Goal: Navigation & Orientation: Find specific page/section

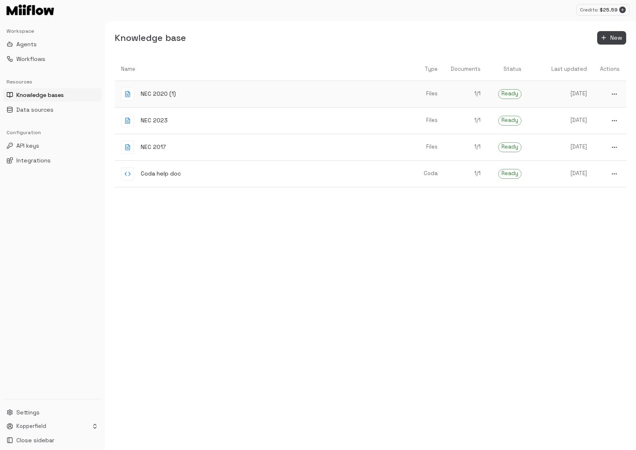
click at [211, 91] on div "NEC 2020 (1)" at bounding box center [259, 94] width 276 height 13
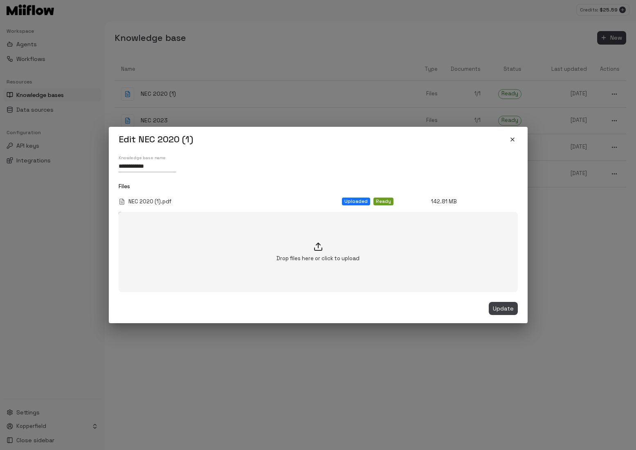
click at [512, 142] on icon "close" at bounding box center [512, 139] width 7 height 7
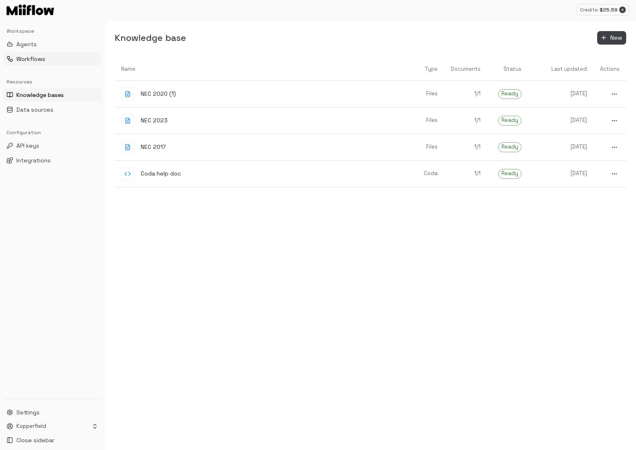
click at [59, 62] on button "Workflows" at bounding box center [52, 58] width 98 height 13
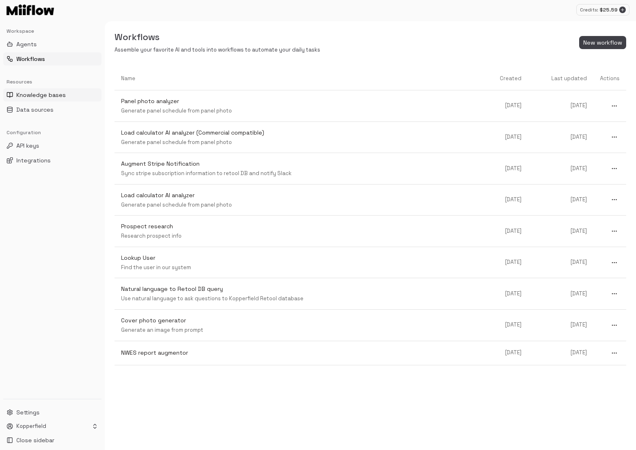
click at [40, 95] on span "Knowledge bases" at bounding box center [40, 95] width 49 height 8
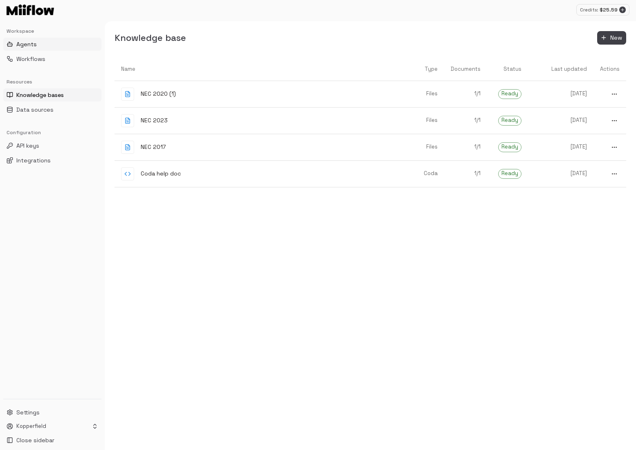
click at [50, 40] on button "Agents" at bounding box center [52, 44] width 98 height 13
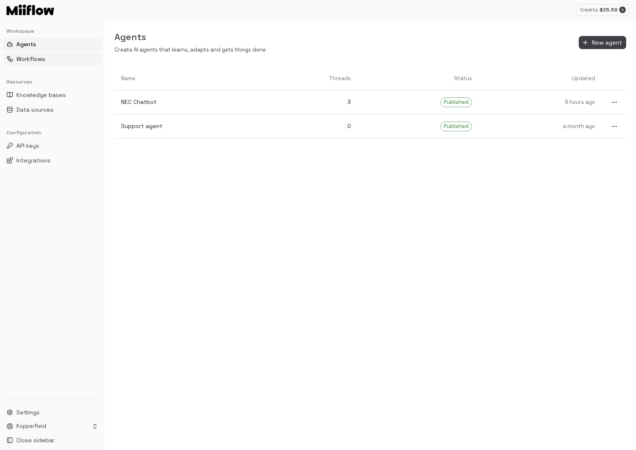
click at [48, 63] on button "Workflows" at bounding box center [52, 58] width 98 height 13
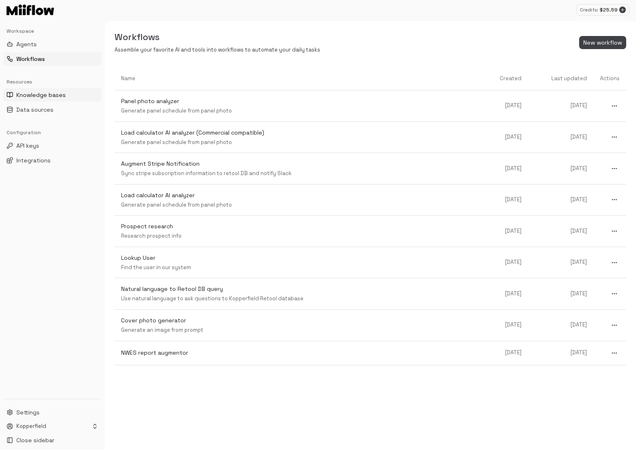
click at [49, 99] on span "Knowledge bases" at bounding box center [40, 95] width 49 height 8
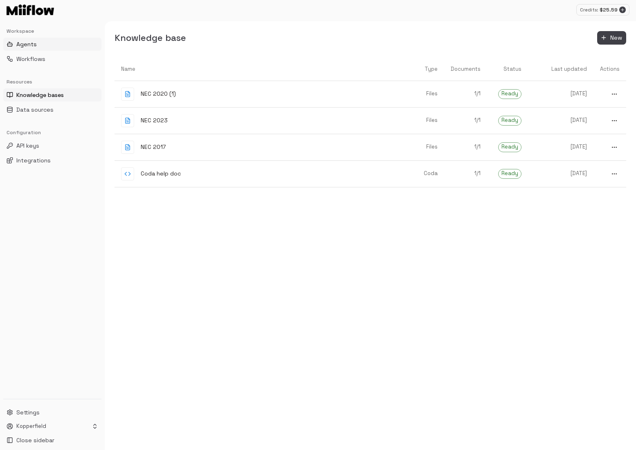
click at [46, 46] on button "Agents" at bounding box center [52, 44] width 98 height 13
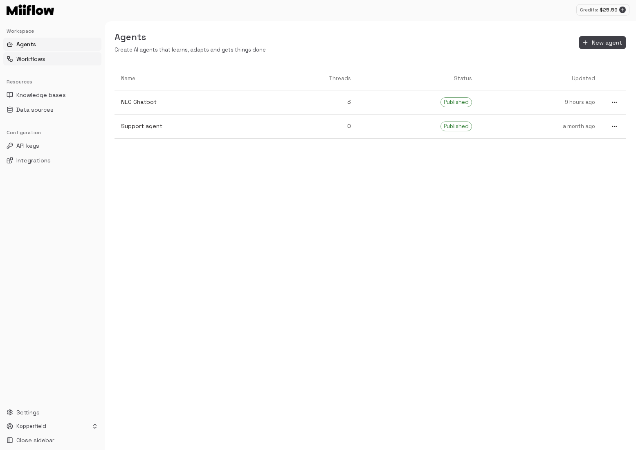
click at [44, 58] on span "Workflows" at bounding box center [30, 59] width 29 height 8
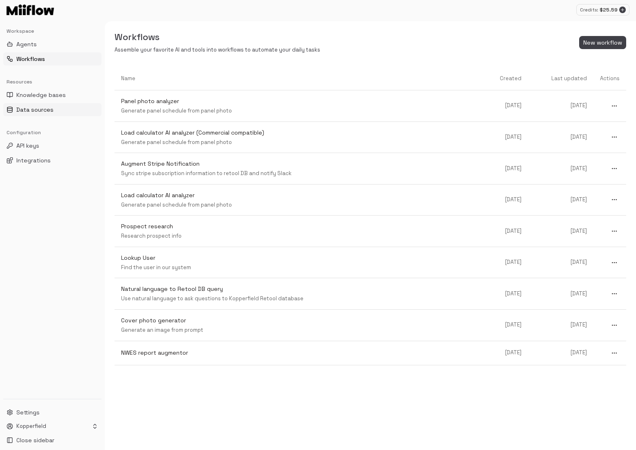
click at [43, 113] on span "Data sources" at bounding box center [34, 110] width 37 height 8
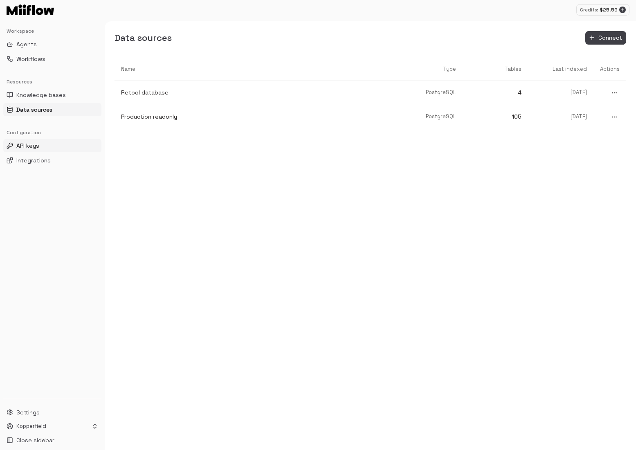
click at [43, 147] on button "API keys" at bounding box center [52, 145] width 98 height 13
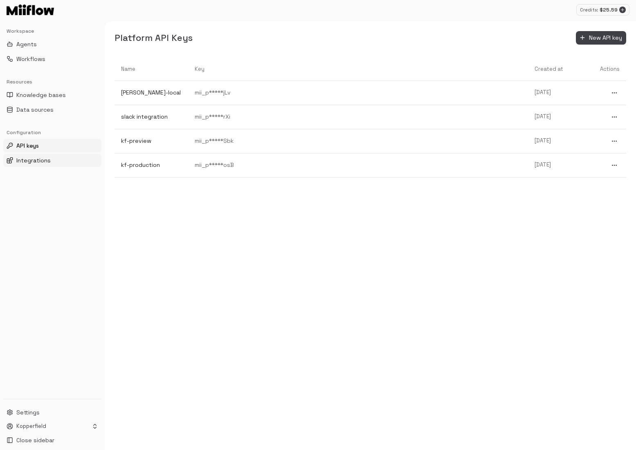
click at [42, 159] on span "Integrations" at bounding box center [33, 160] width 34 height 8
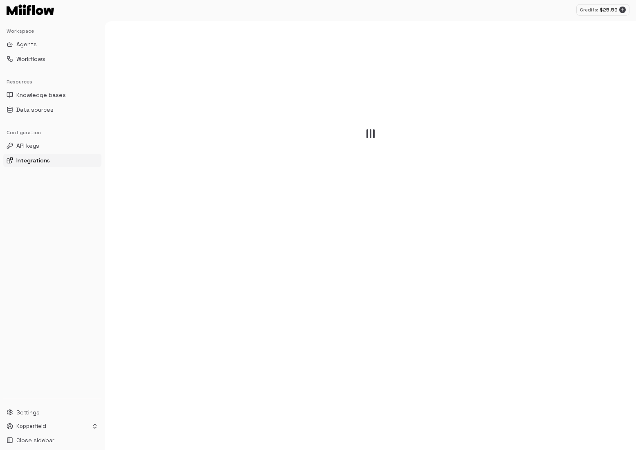
click at [42, 159] on span "Integrations" at bounding box center [33, 160] width 34 height 8
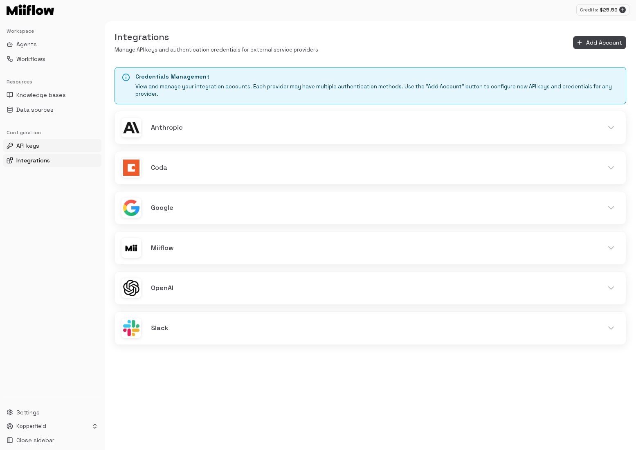
click at [42, 148] on button "API keys" at bounding box center [52, 145] width 98 height 13
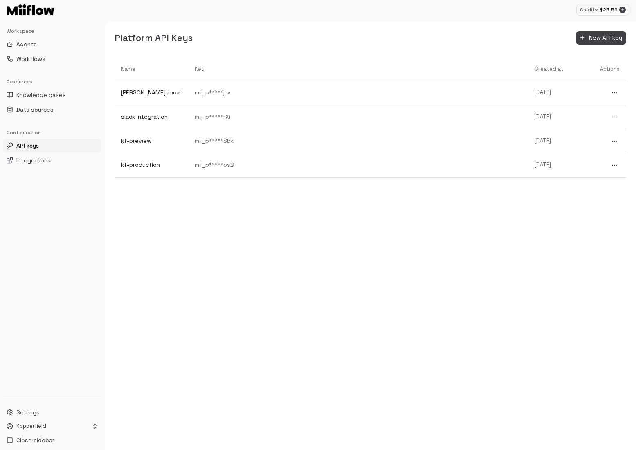
click at [42, 135] on div "Configuration" at bounding box center [52, 132] width 98 height 13
click at [43, 111] on span "Data sources" at bounding box center [34, 110] width 37 height 8
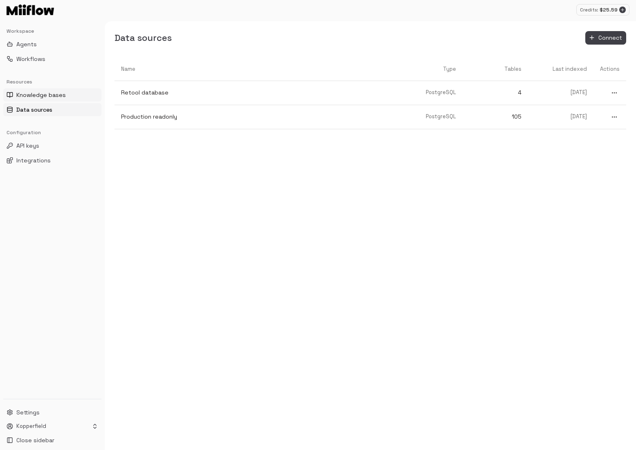
click at [43, 94] on span "Knowledge bases" at bounding box center [40, 95] width 49 height 8
